Goal: Transaction & Acquisition: Purchase product/service

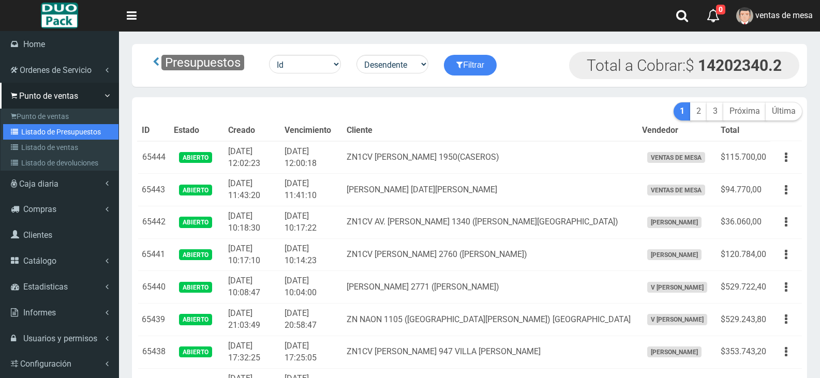
click at [69, 133] on link "Listado de Presupuestos" at bounding box center [60, 132] width 115 height 16
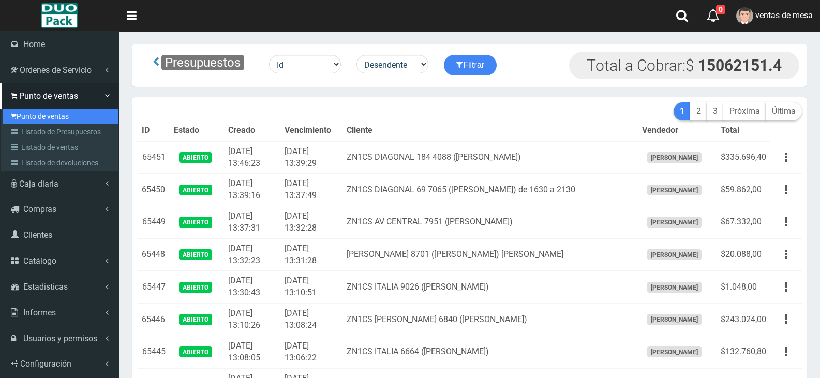
click at [52, 118] on link "Punto de ventas" at bounding box center [60, 117] width 115 height 16
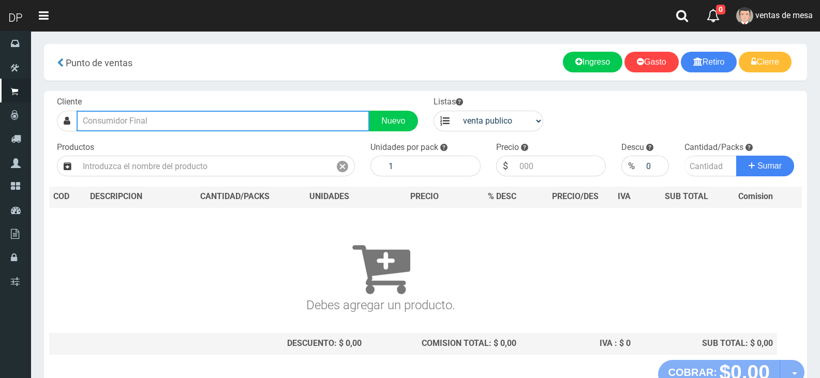
click at [163, 116] on input "text" at bounding box center [223, 121] width 293 height 21
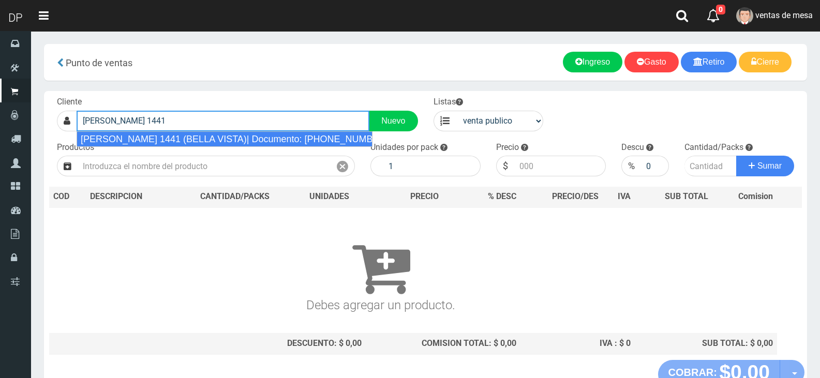
click at [221, 142] on div "ZN RIVAS 1441 (BELLA VISTA)| Documento: 555555582 | Teléfono:" at bounding box center [225, 139] width 296 height 16
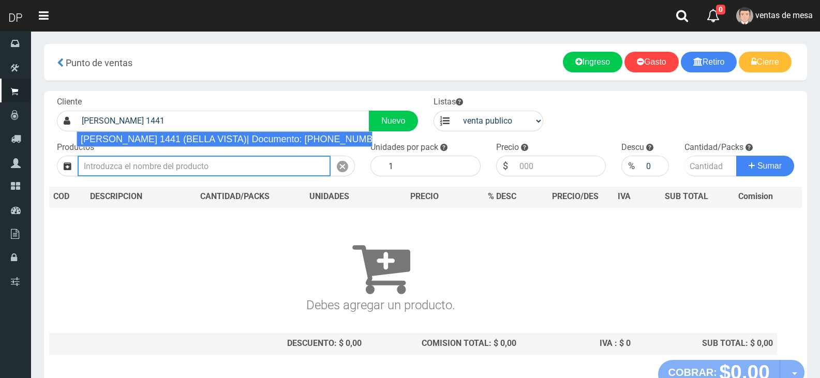
type input "ZN RIVAS 1441 (BELLA VISTA)| Documento: 555555582 | Teléfono:"
select select "2"
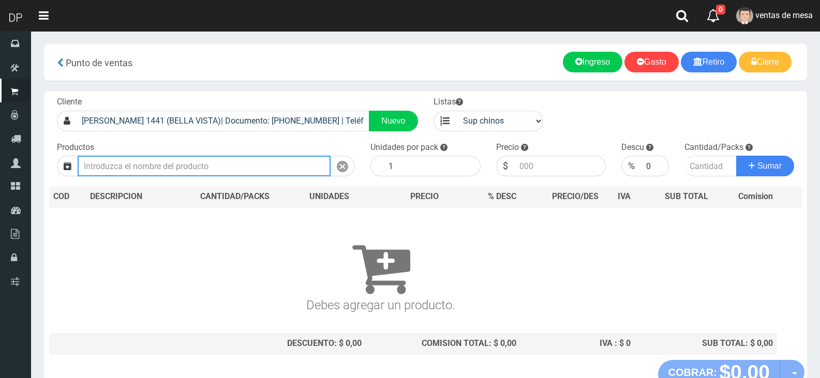
click at [193, 169] on input "text" at bounding box center [204, 166] width 253 height 21
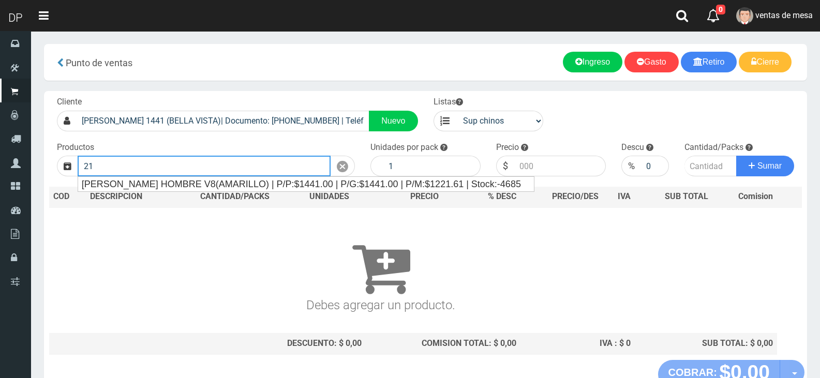
type input "2"
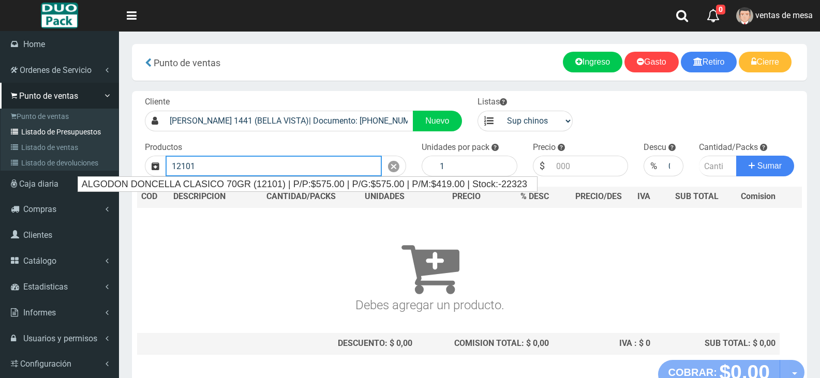
type input "12101"
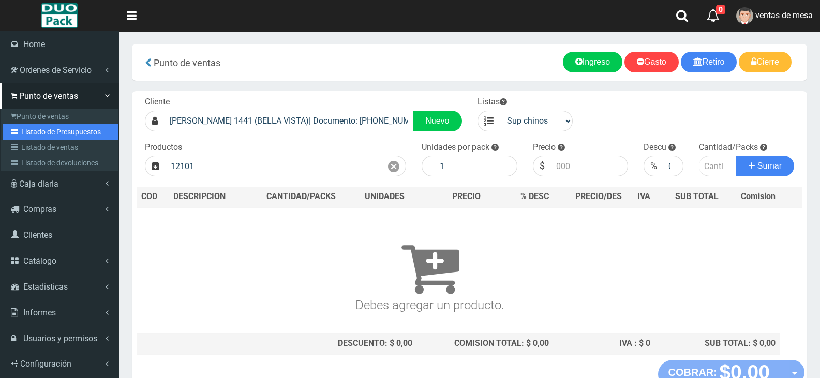
click at [55, 134] on link "Listado de Presupuestos" at bounding box center [60, 132] width 115 height 16
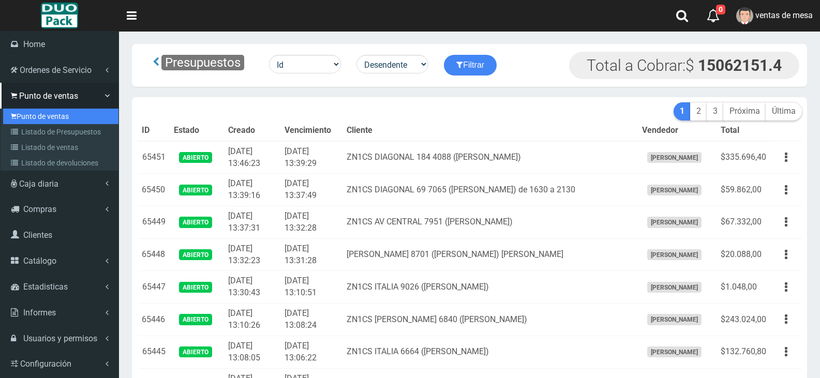
click at [55, 115] on link "Punto de ventas" at bounding box center [60, 117] width 115 height 16
